Goal: Find specific page/section: Find specific page/section

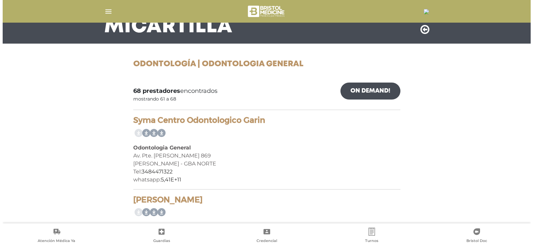
scroll to position [67, 0]
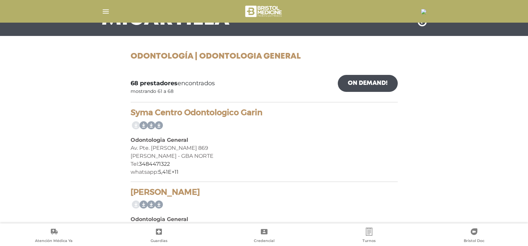
click at [421, 9] on img at bounding box center [423, 11] width 5 height 5
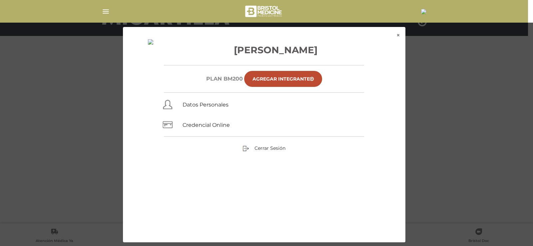
click at [421, 9] on img at bounding box center [423, 11] width 5 height 5
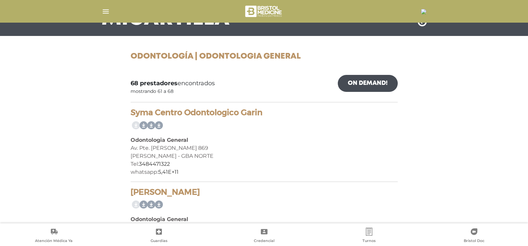
click at [108, 13] on img "button" at bounding box center [106, 11] width 8 height 8
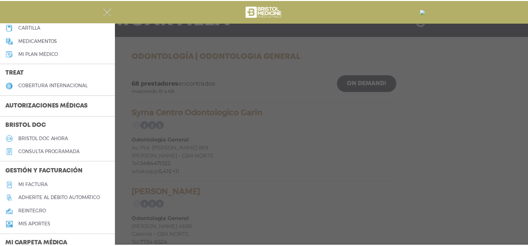
scroll to position [111, 0]
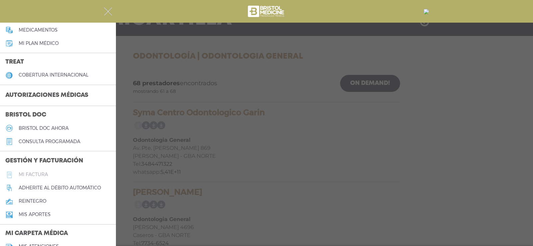
click at [40, 175] on h5 "Mi factura" at bounding box center [33, 175] width 29 height 6
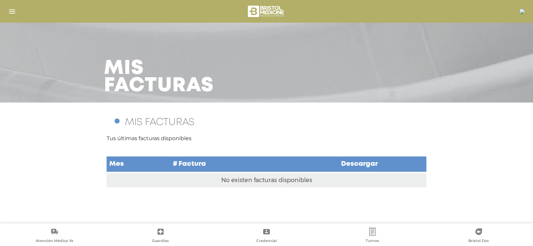
click at [14, 10] on img "button" at bounding box center [12, 11] width 8 height 8
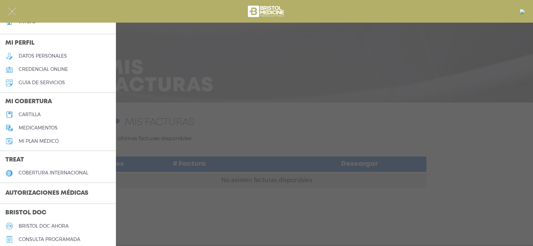
scroll to position [10, 0]
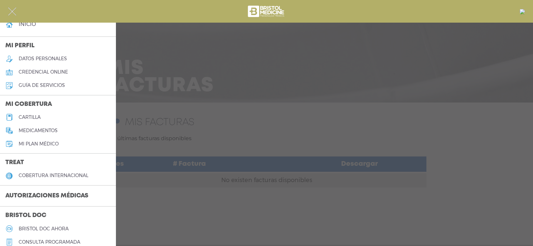
click at [14, 9] on img "button" at bounding box center [12, 11] width 8 height 8
